Goal: Task Accomplishment & Management: Use online tool/utility

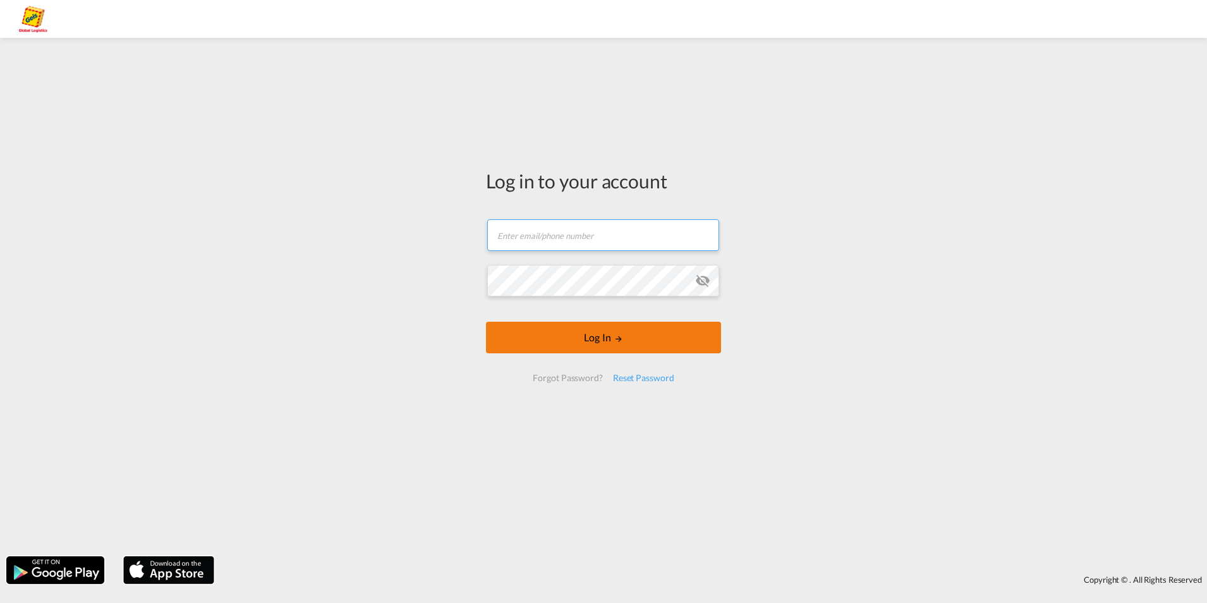
type input "[EMAIL_ADDRESS][PERSON_NAME][DOMAIN_NAME]"
drag, startPoint x: 576, startPoint y: 339, endPoint x: 559, endPoint y: 354, distance: 23.3
click at [577, 339] on button "Log In" at bounding box center [603, 338] width 235 height 32
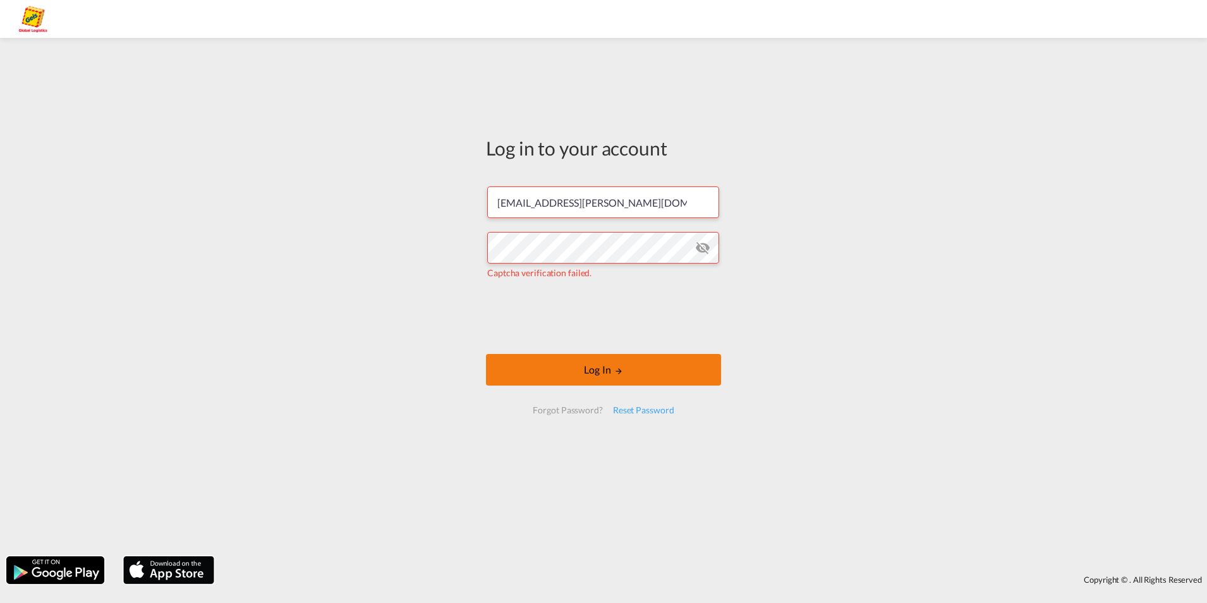
click at [552, 365] on button "Log In" at bounding box center [603, 370] width 235 height 32
